Goal: Navigation & Orientation: Find specific page/section

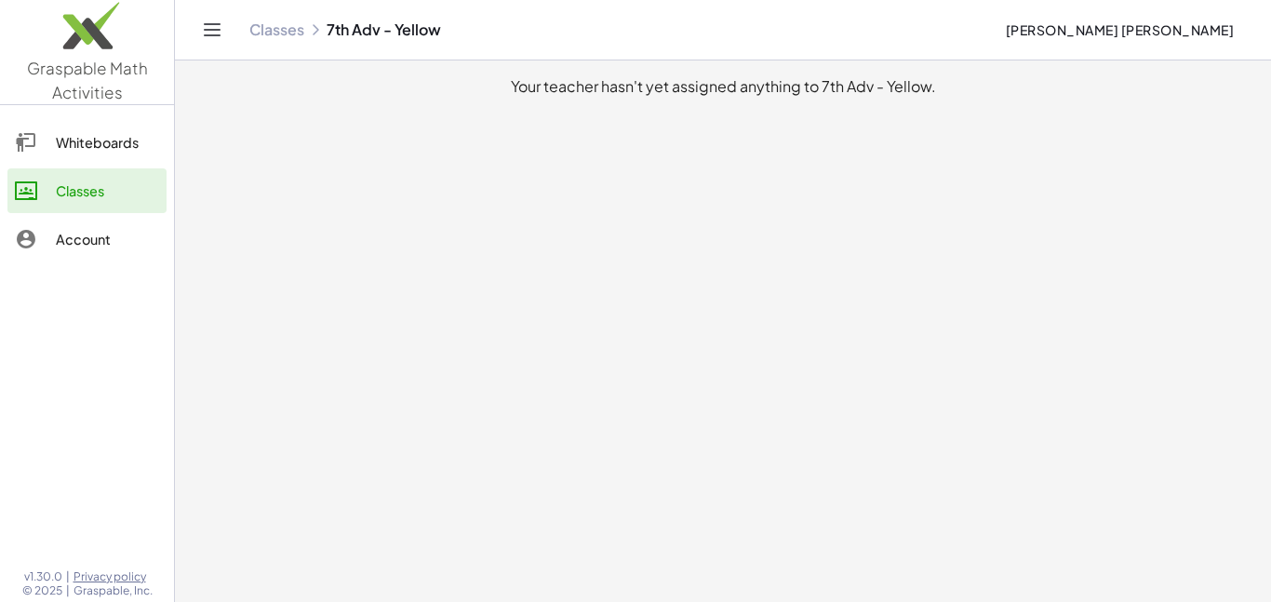
click at [71, 129] on link "Whiteboards" at bounding box center [86, 142] width 159 height 45
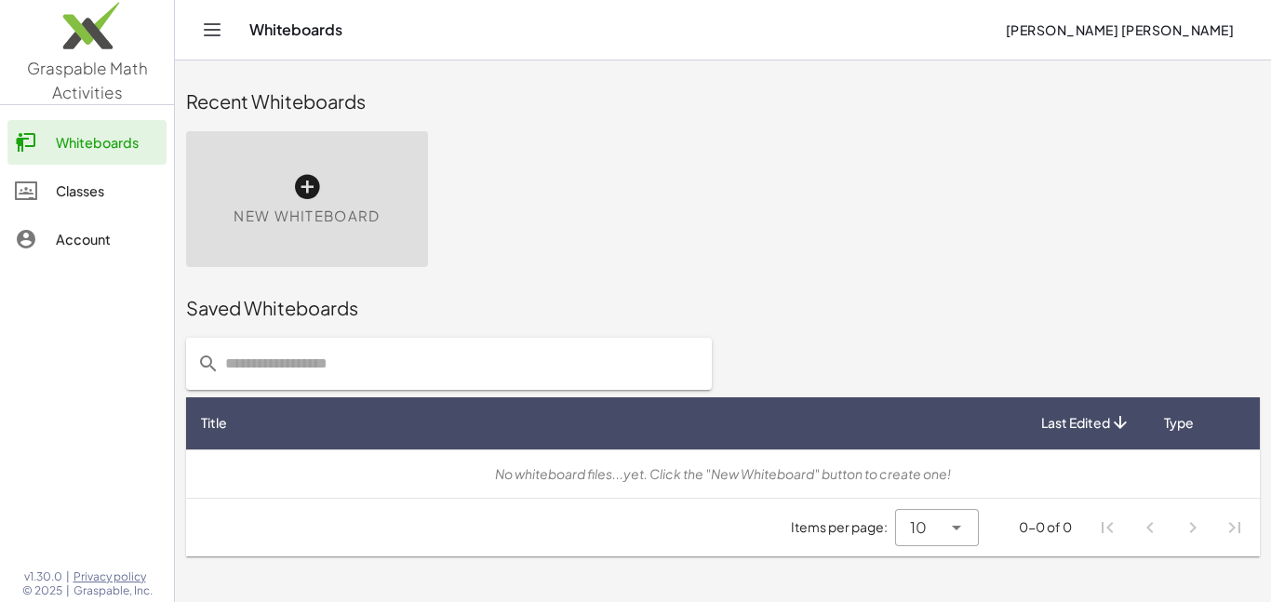
click at [81, 233] on div "Account" at bounding box center [107, 239] width 103 height 22
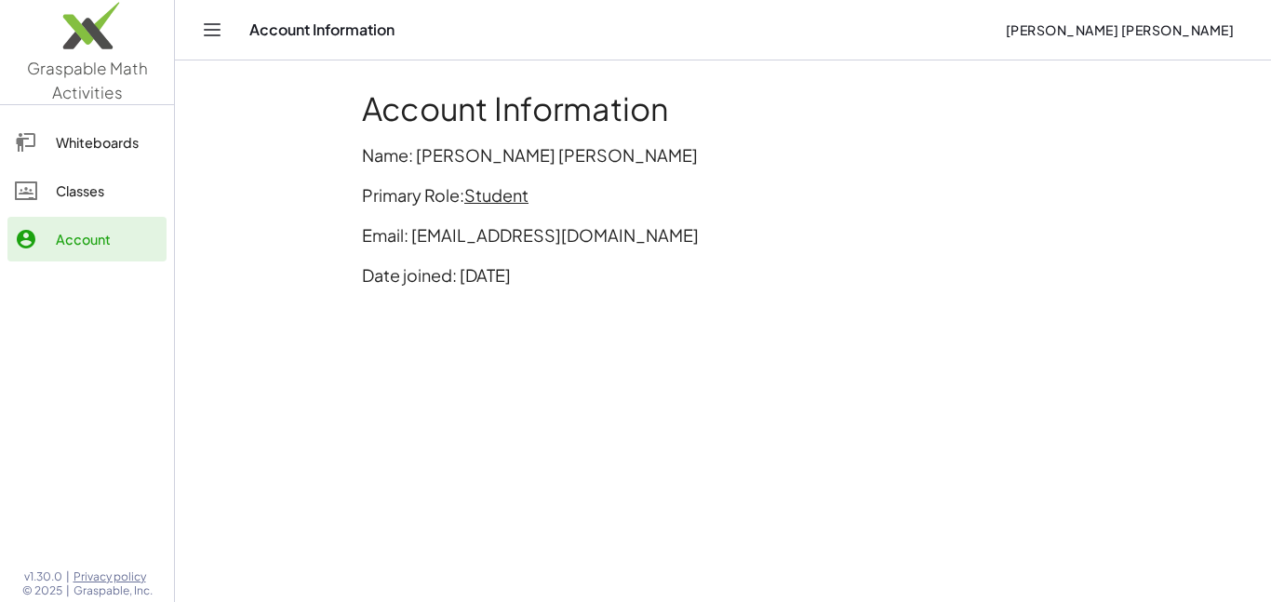
click at [68, 42] on img at bounding box center [87, 30] width 174 height 79
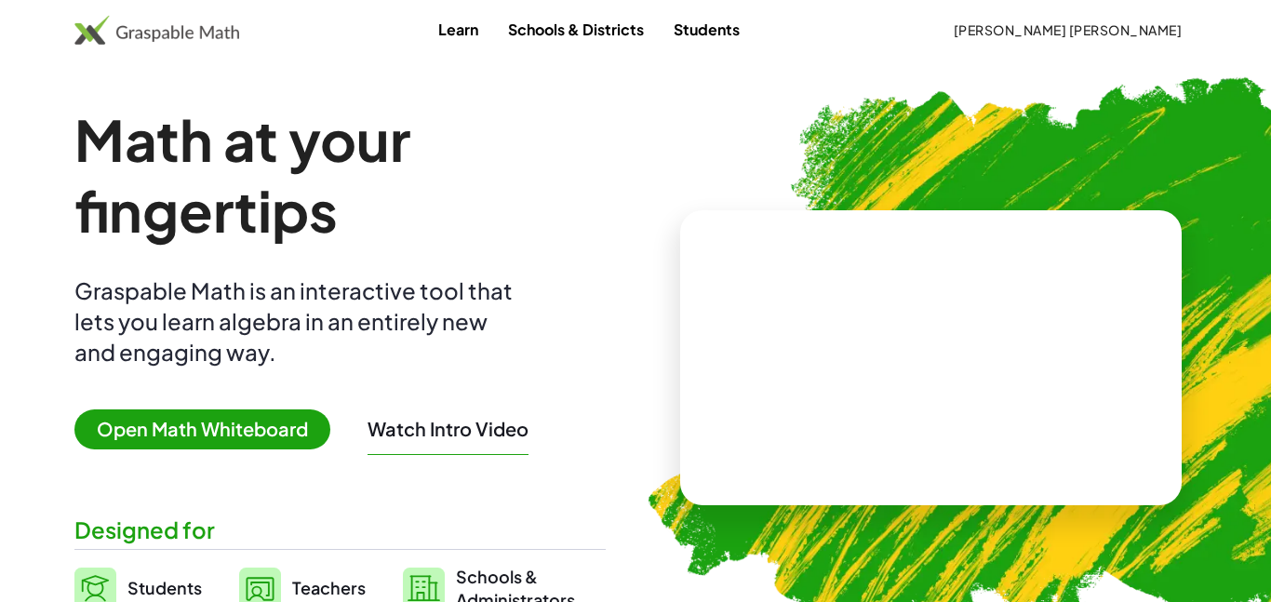
click at [742, 39] on link "Students" at bounding box center [707, 29] width 96 height 34
